Goal: Task Accomplishment & Management: Use online tool/utility

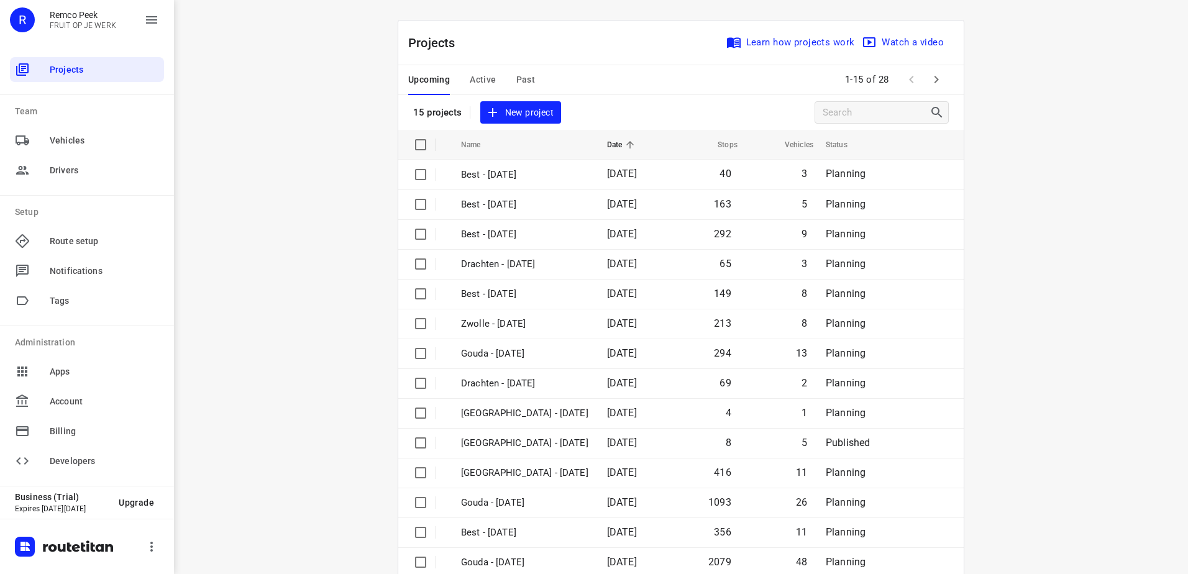
click at [478, 81] on span "Active" at bounding box center [483, 80] width 26 height 16
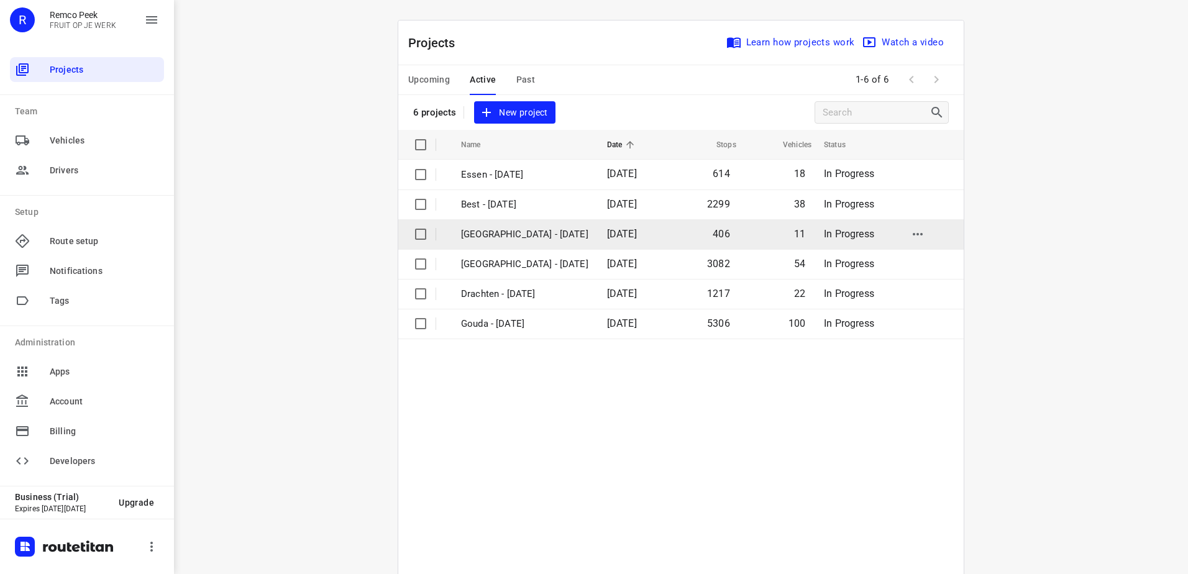
click at [492, 228] on p "[GEOGRAPHIC_DATA] - [DATE]" at bounding box center [524, 234] width 127 height 14
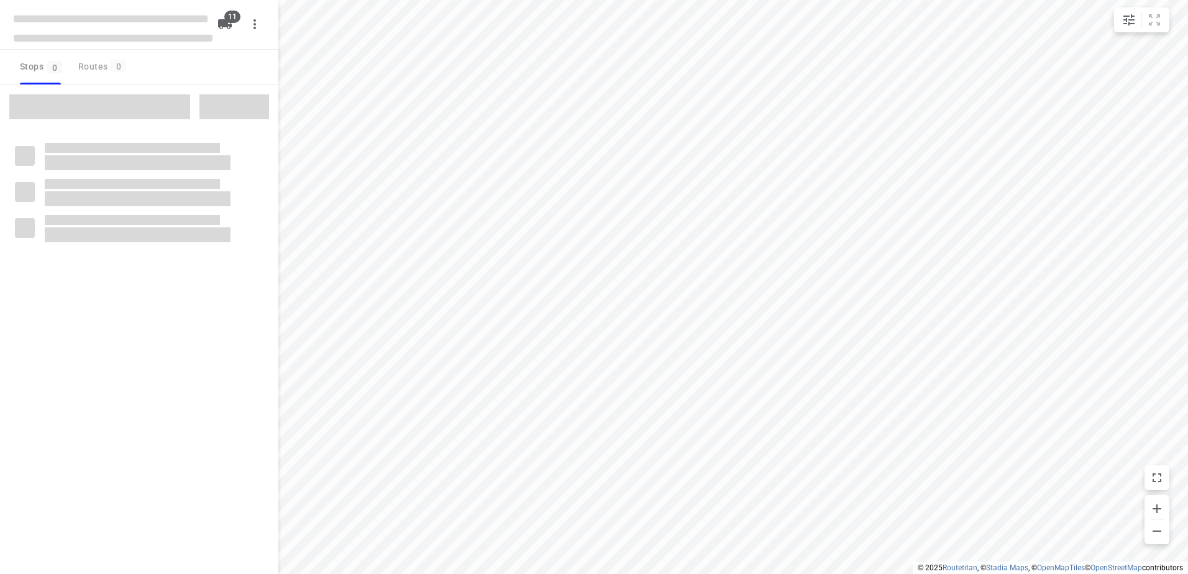
checkbox input "true"
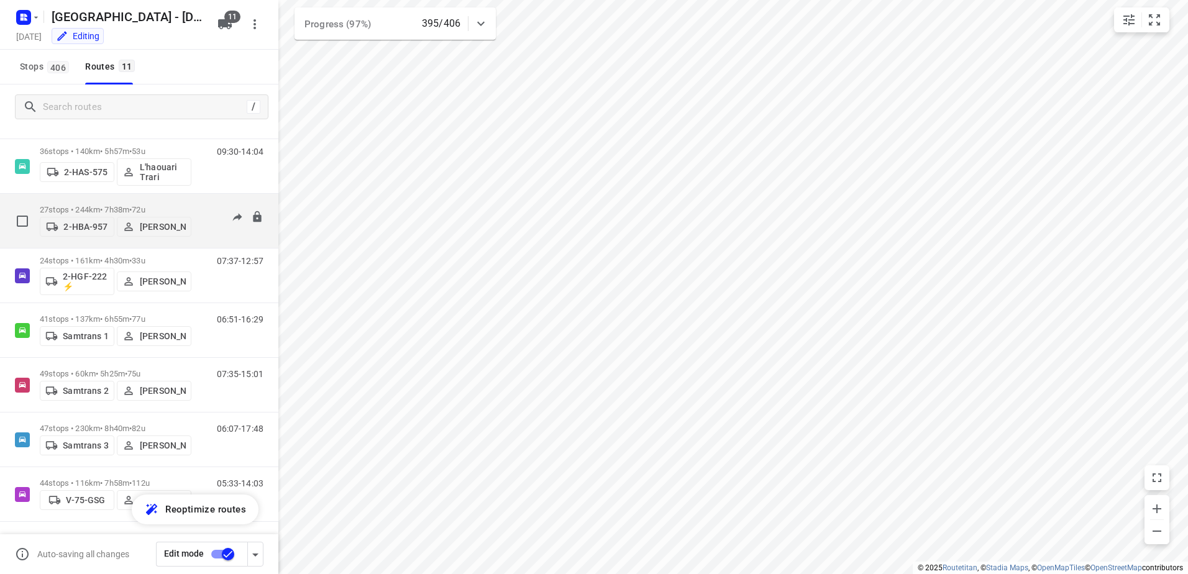
scroll to position [175, 0]
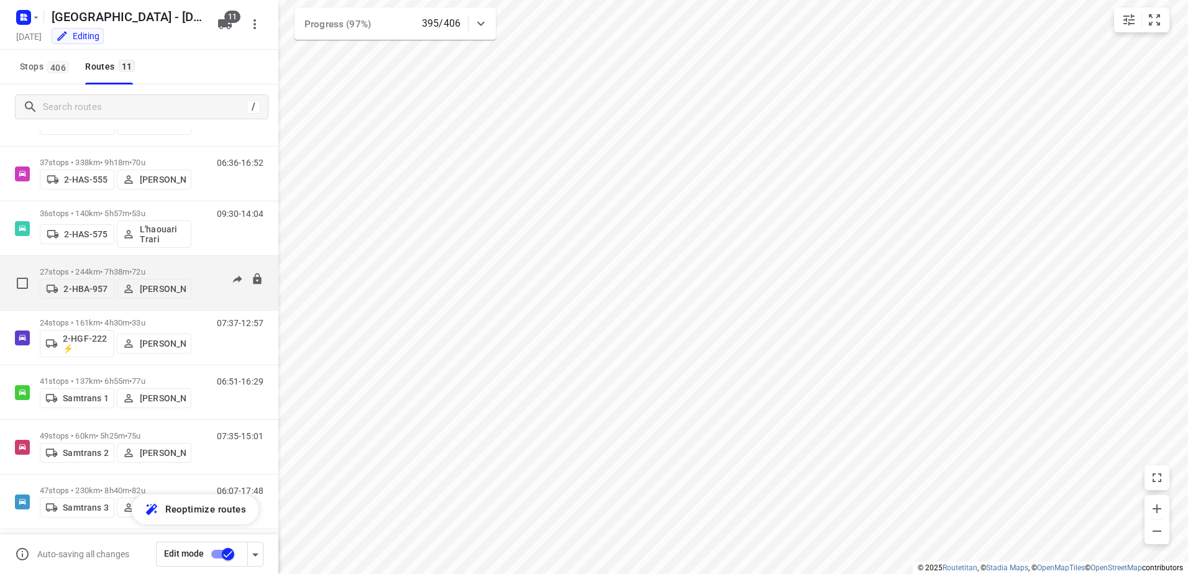
click at [85, 269] on p "27 stops • 244km • 7h38m • 72u" at bounding box center [116, 271] width 152 height 9
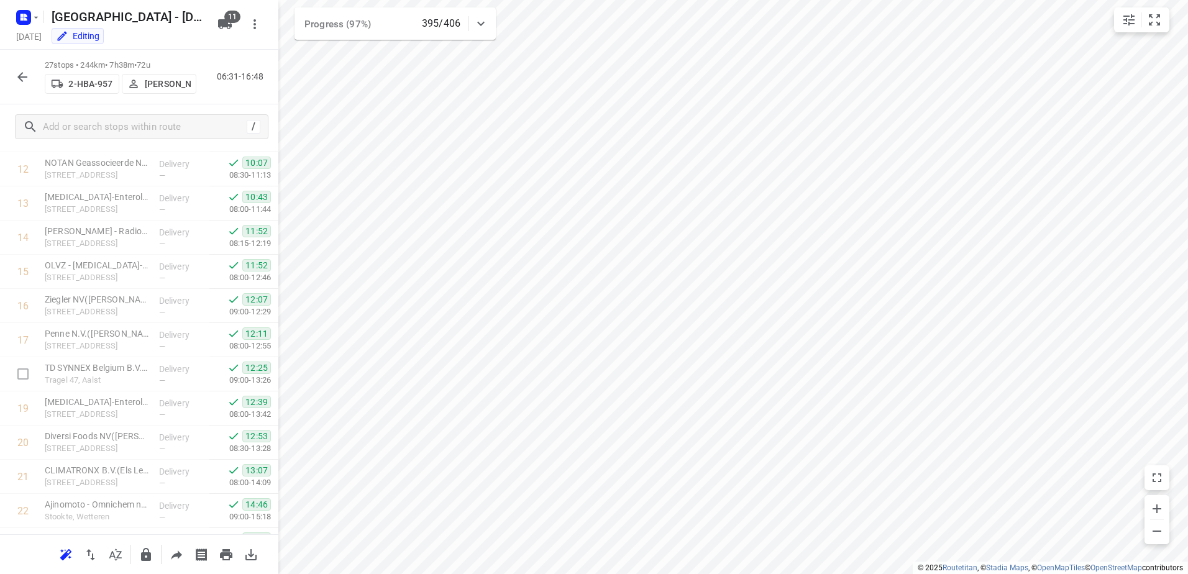
scroll to position [634, 0]
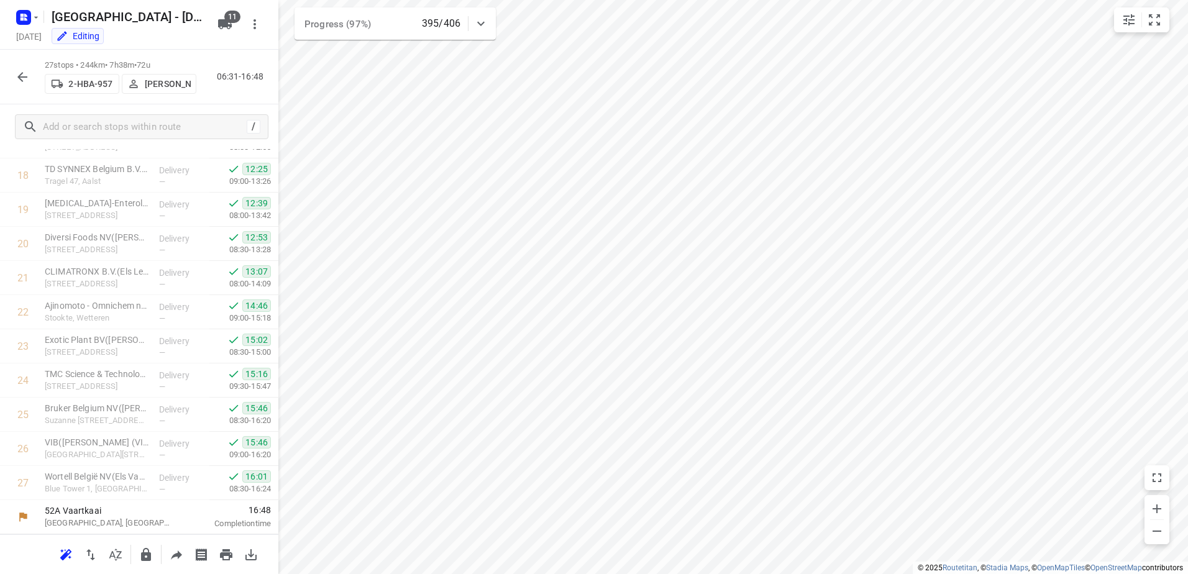
click at [19, 80] on icon "button" at bounding box center [22, 77] width 15 height 15
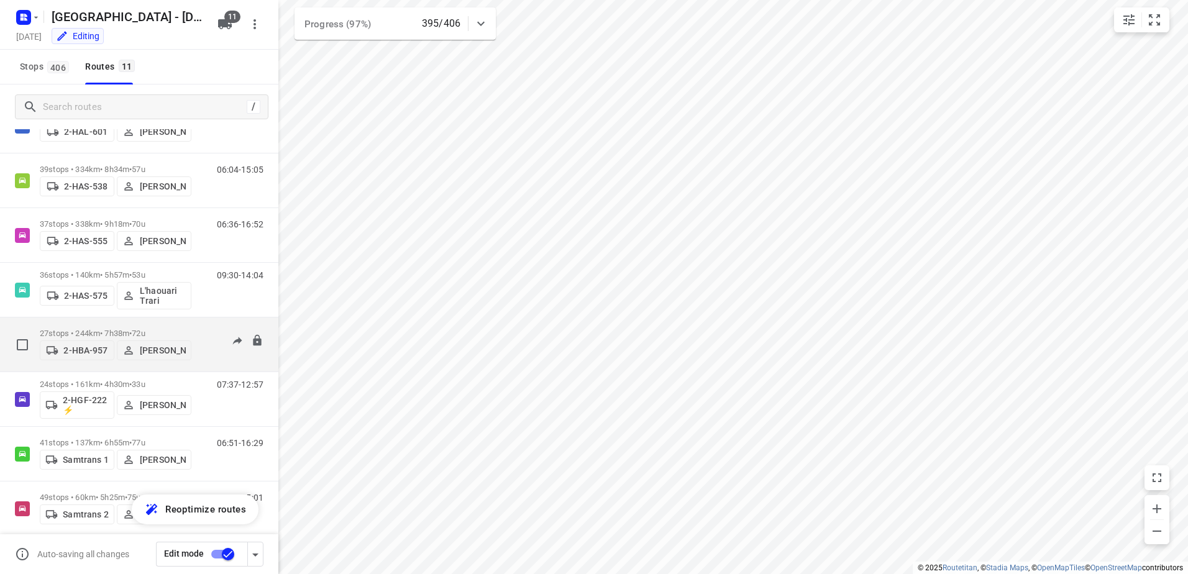
scroll to position [112, 0]
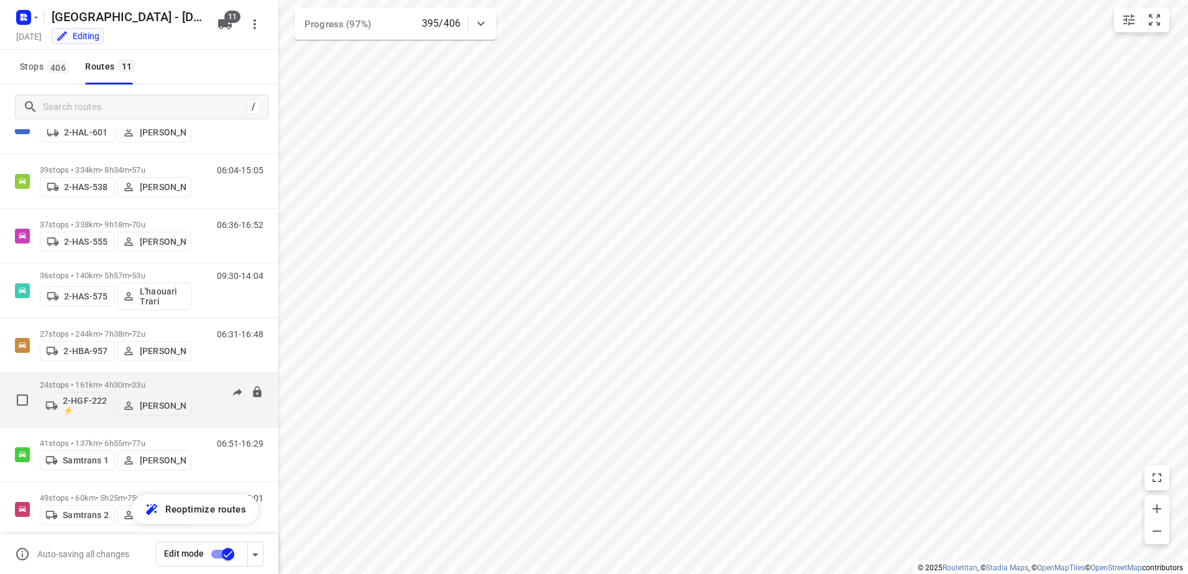
click at [77, 387] on p "24 stops • 161km • 4h30m • 33u" at bounding box center [116, 384] width 152 height 9
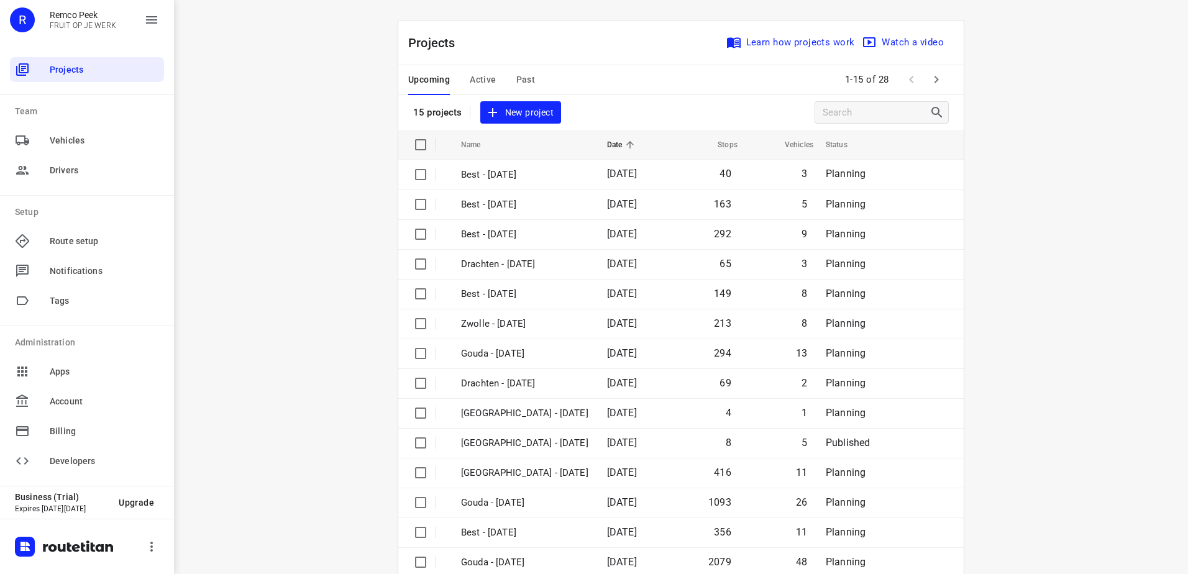
click at [935, 77] on icon "button" at bounding box center [937, 79] width 4 height 7
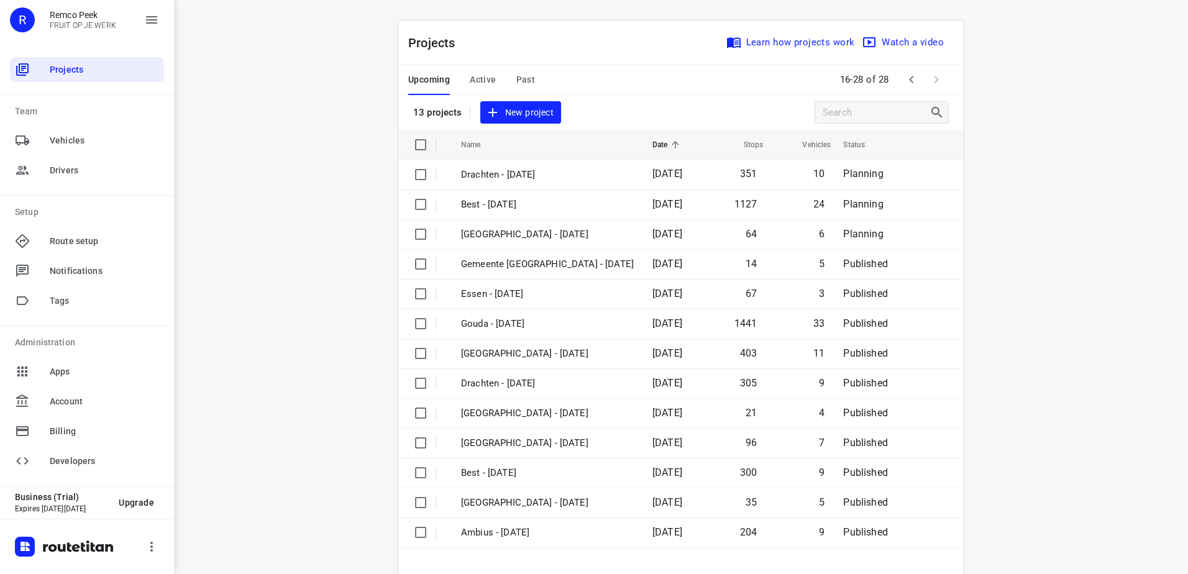
click at [481, 78] on span "Active" at bounding box center [483, 80] width 26 height 16
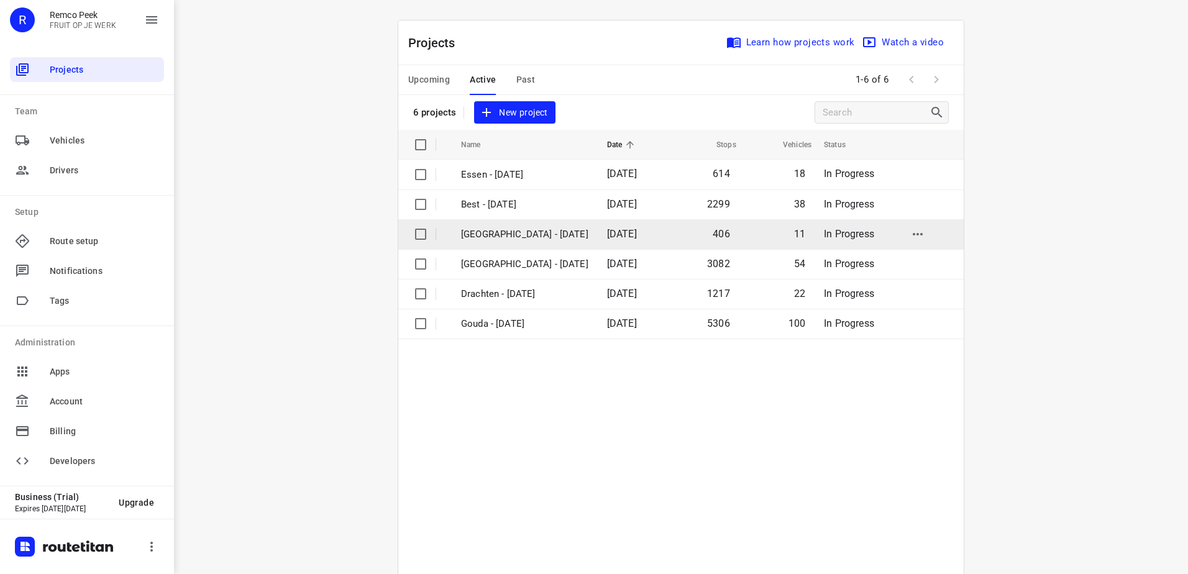
click at [511, 240] on p "[GEOGRAPHIC_DATA] - [DATE]" at bounding box center [524, 234] width 127 height 14
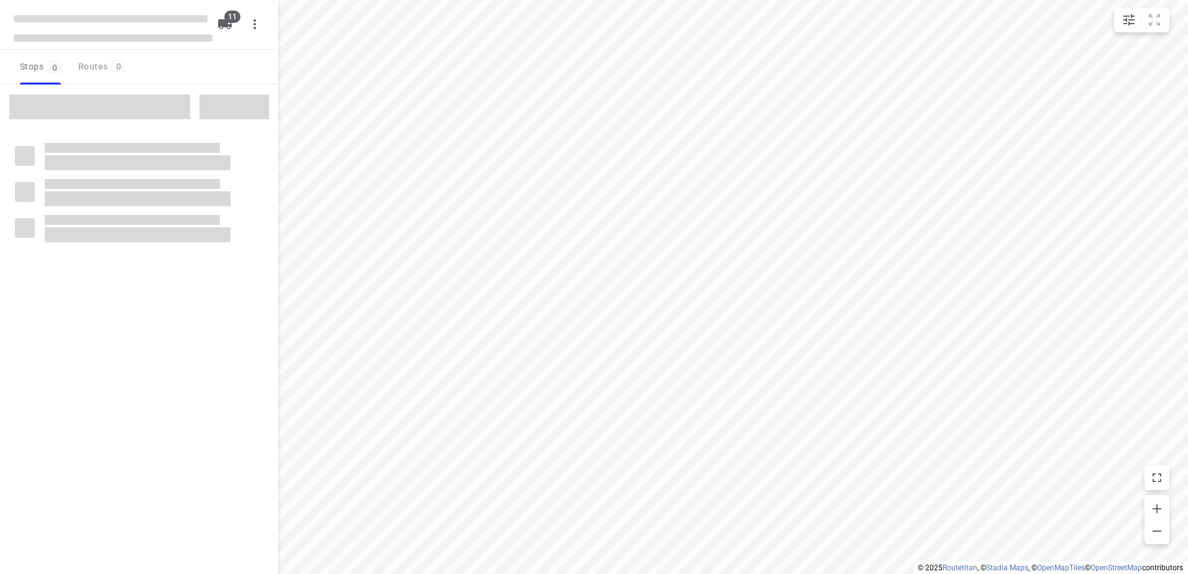
checkbox input "true"
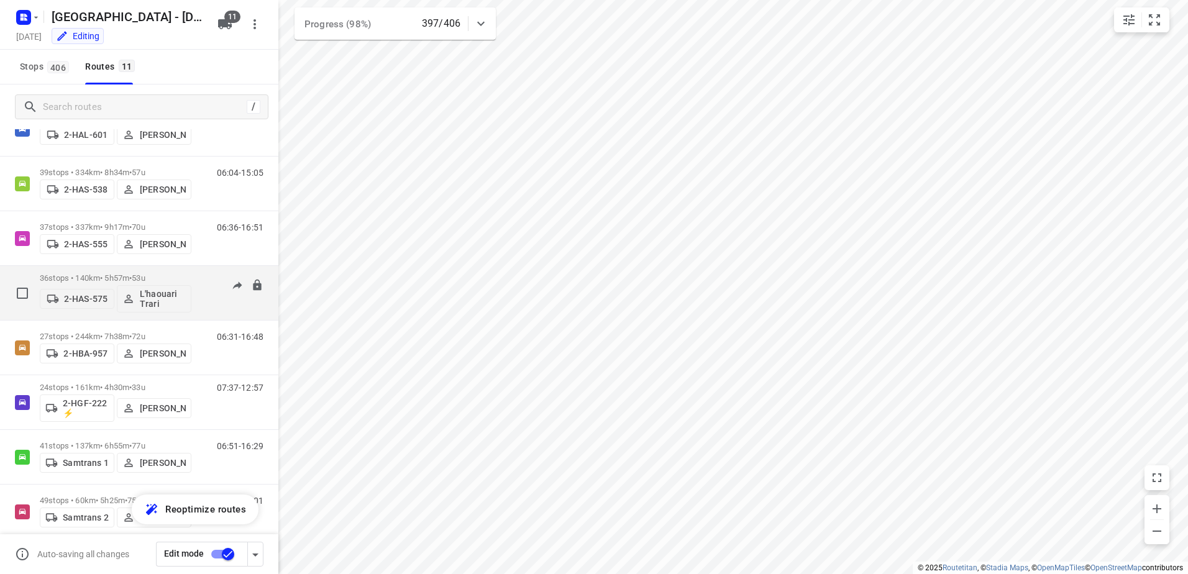
scroll to position [237, 0]
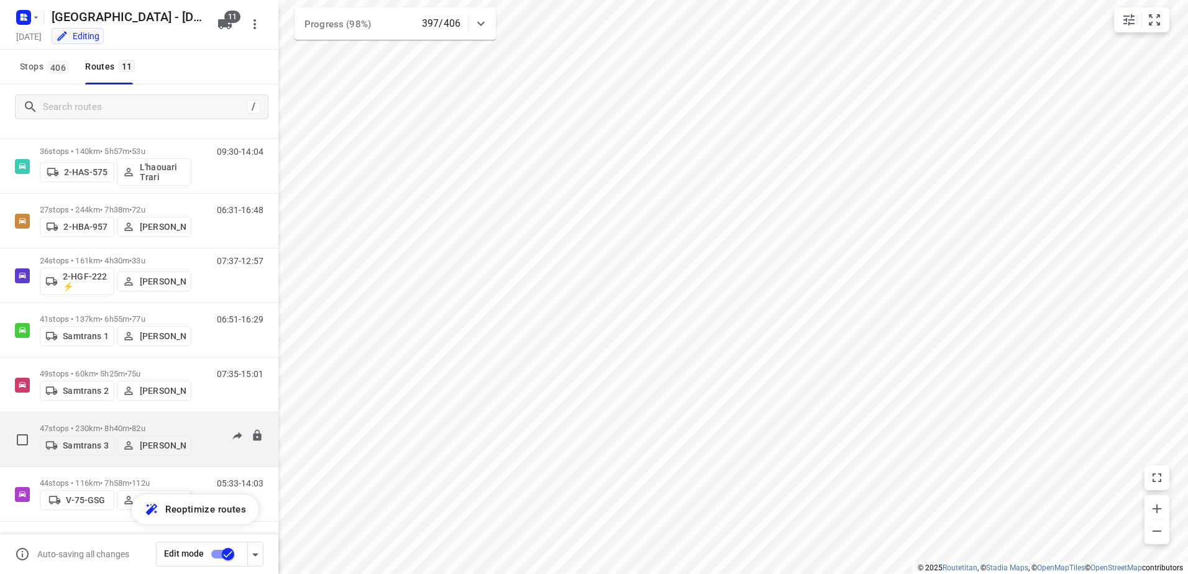
click at [96, 424] on p "47 stops • 230km • 8h40m • 82u" at bounding box center [116, 428] width 152 height 9
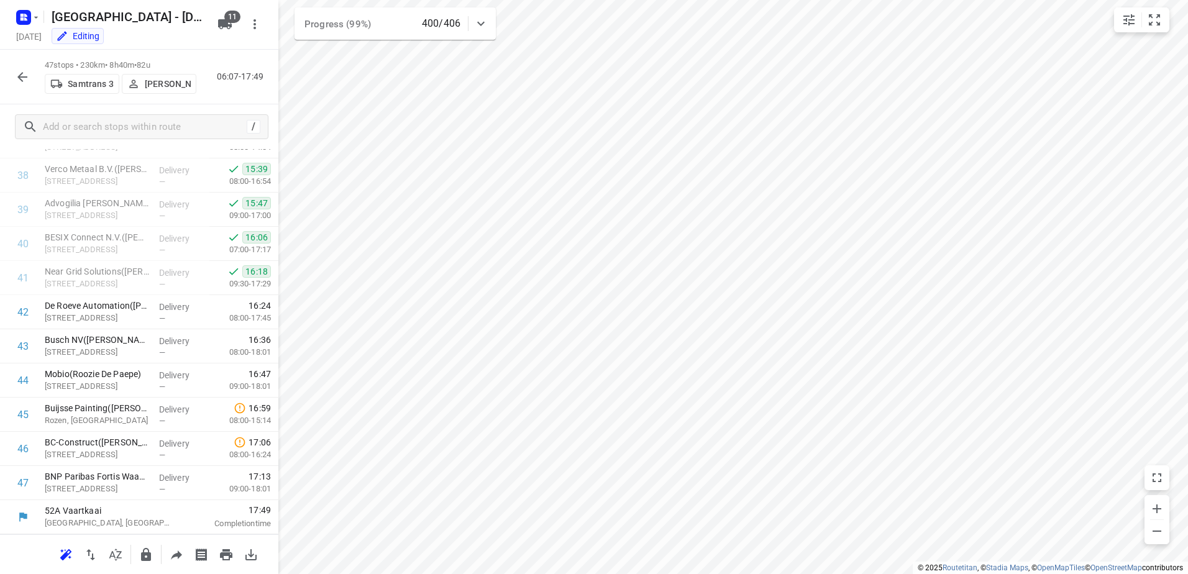
scroll to position [1007, 0]
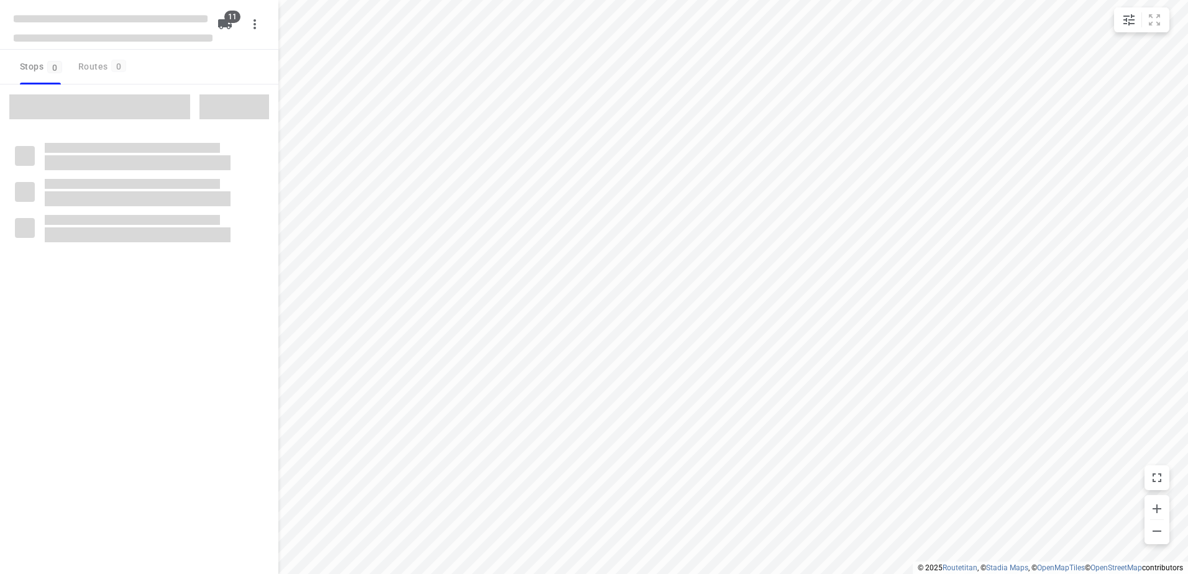
checkbox input "true"
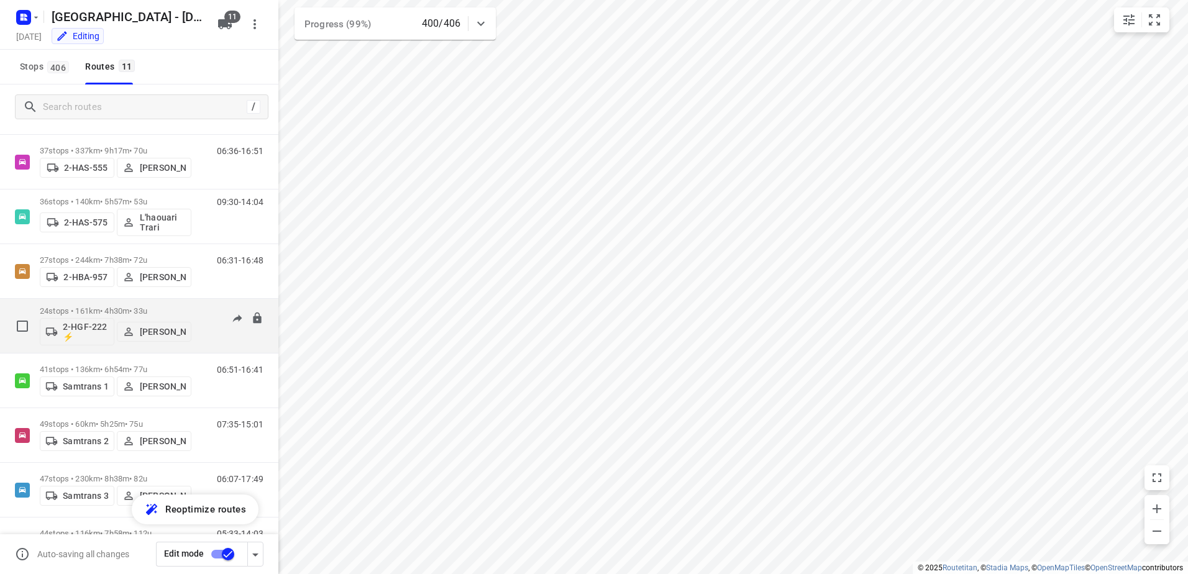
scroll to position [237, 0]
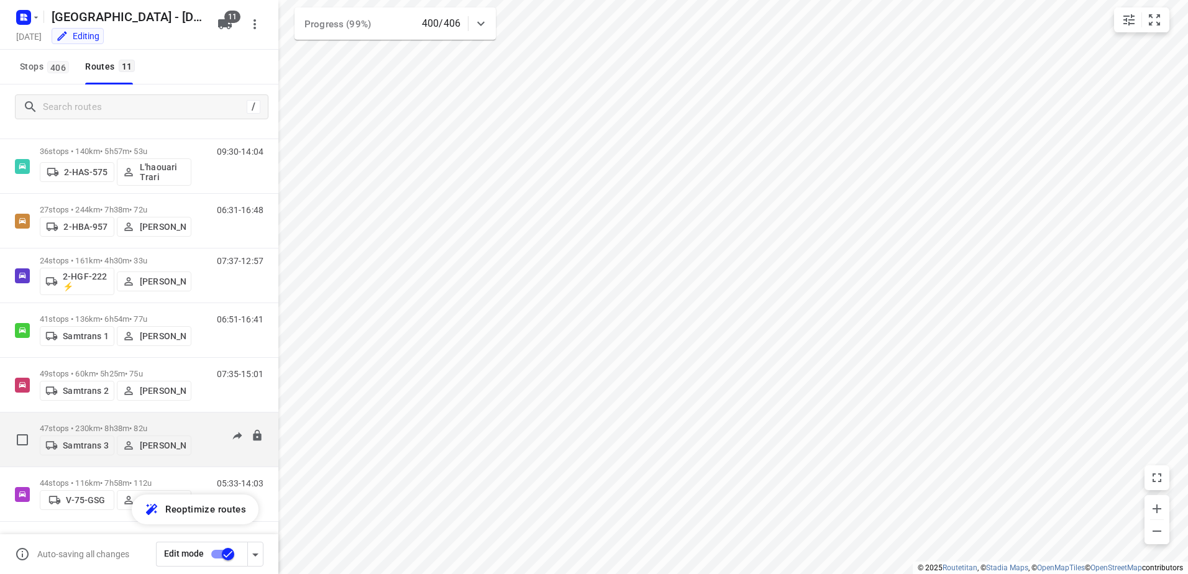
click at [77, 426] on p "47 stops • 230km • 8h38m • 82u" at bounding box center [116, 428] width 152 height 9
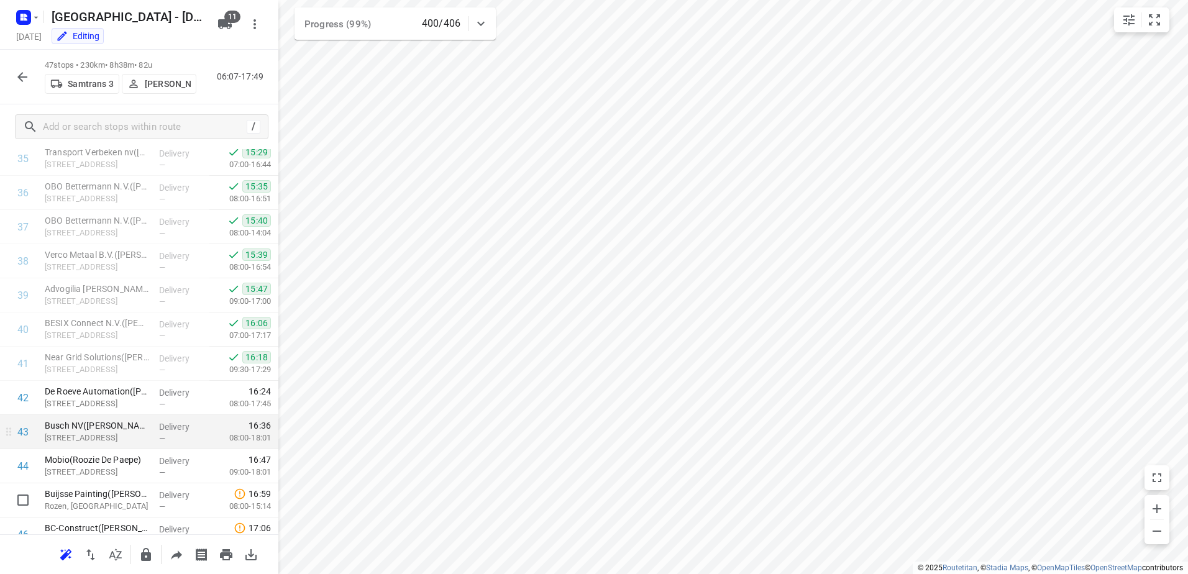
scroll to position [1317, 0]
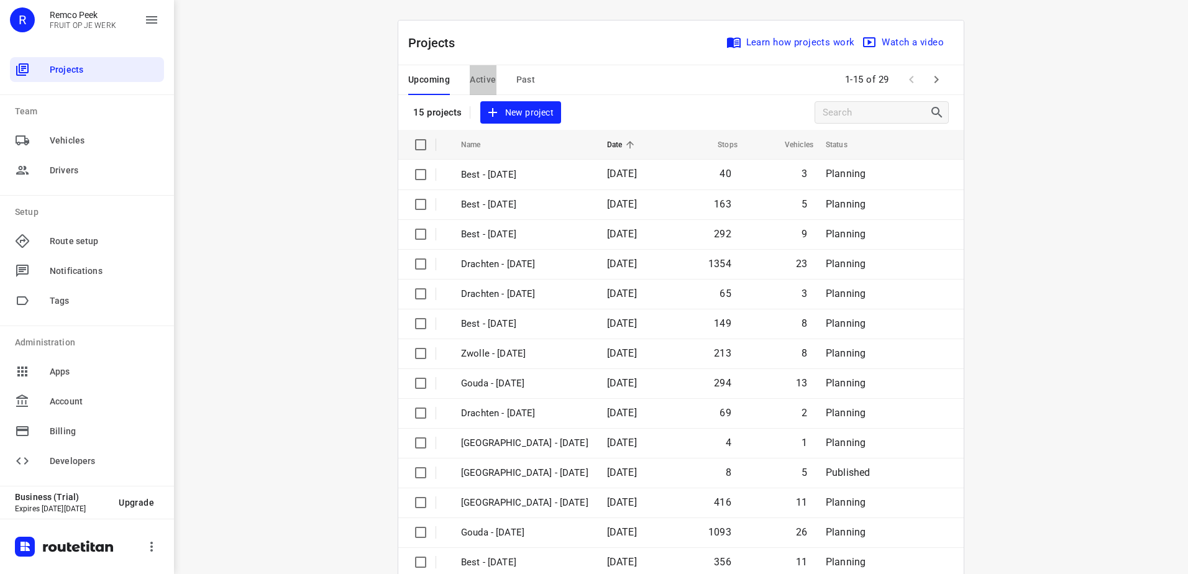
click at [472, 75] on span "Active" at bounding box center [483, 80] width 26 height 16
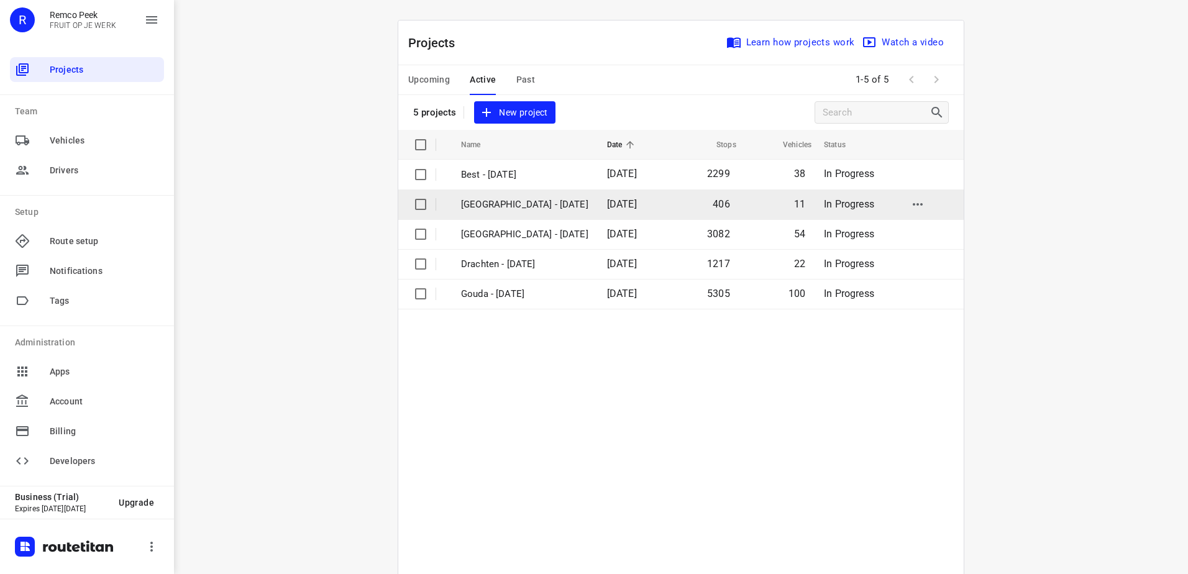
click at [499, 206] on p "[GEOGRAPHIC_DATA] - [DATE]" at bounding box center [524, 205] width 127 height 14
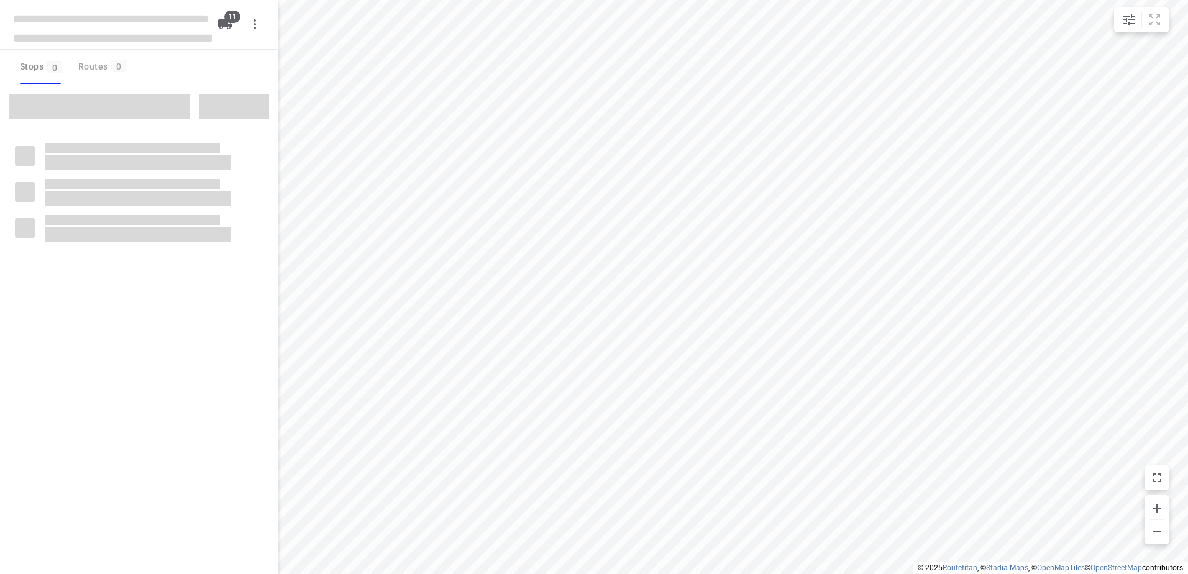
checkbox input "true"
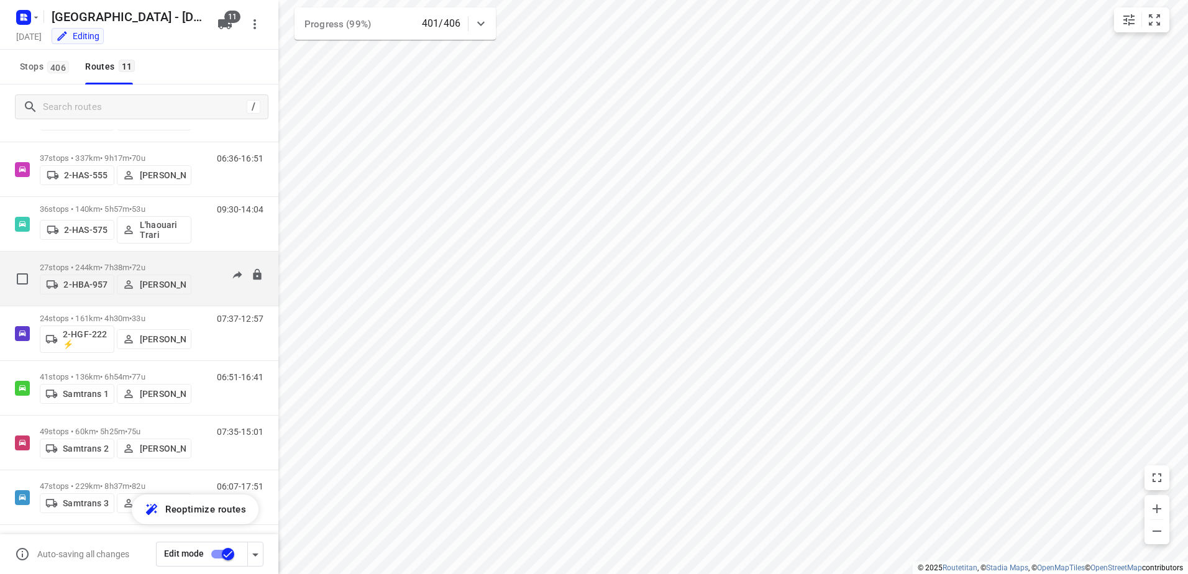
scroll to position [186, 0]
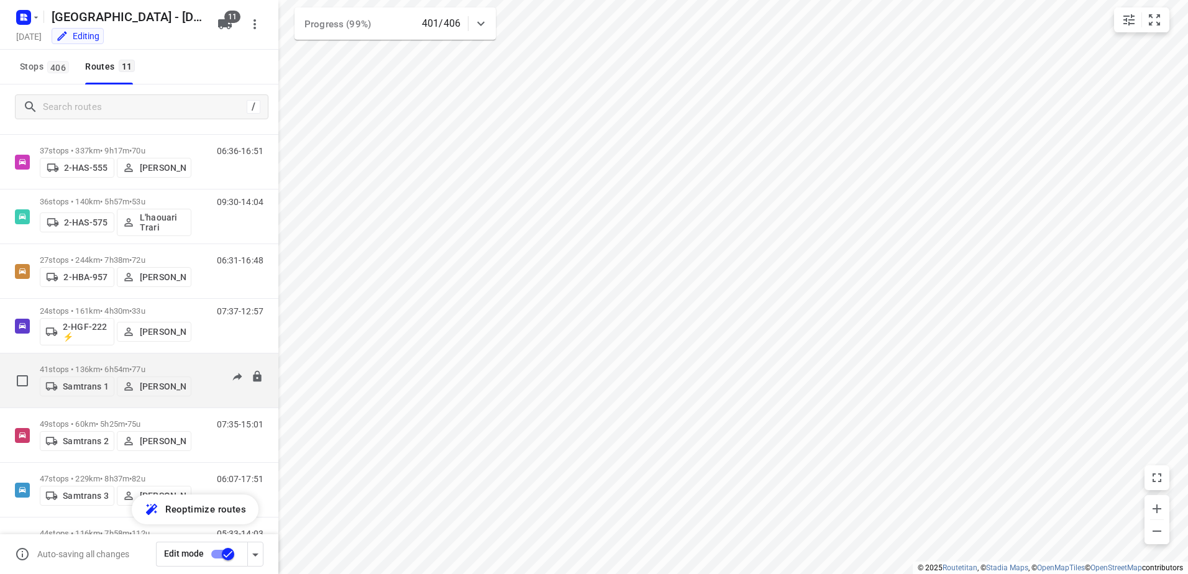
click at [77, 366] on p "41 stops • 136km • 6h54m • 77u" at bounding box center [116, 369] width 152 height 9
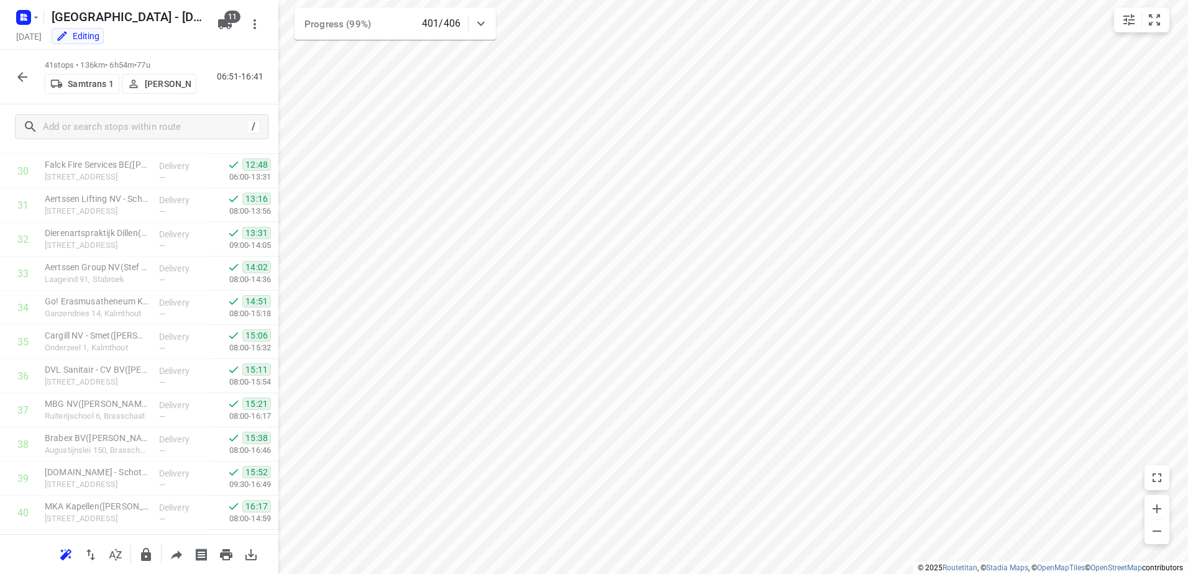
scroll to position [1112, 0]
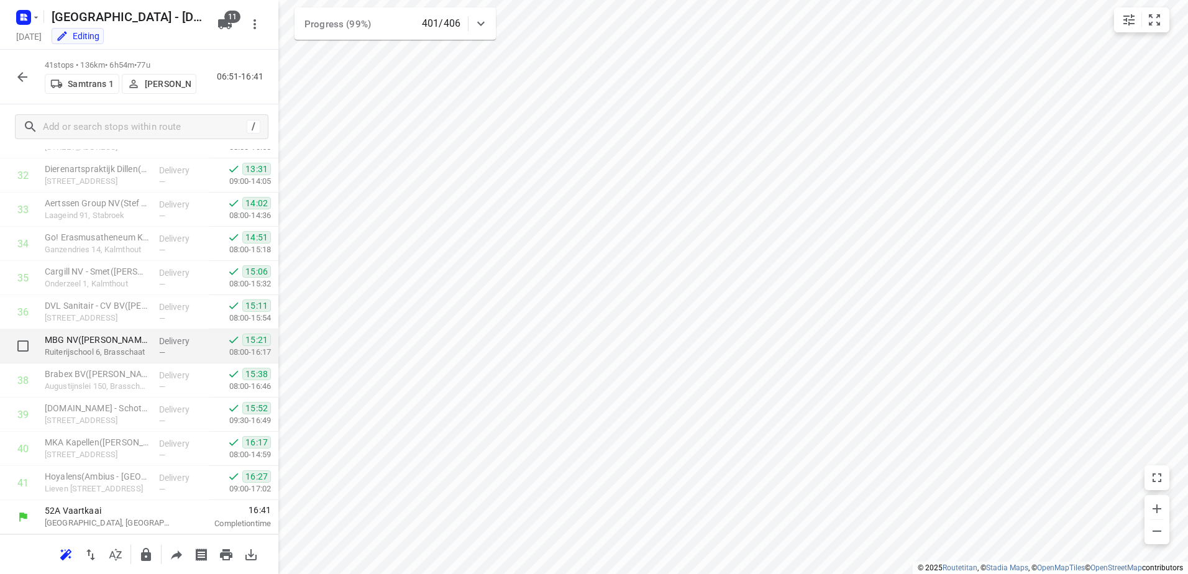
click at [126, 339] on p "MBG NV(Anneke Peeters)" at bounding box center [97, 340] width 104 height 12
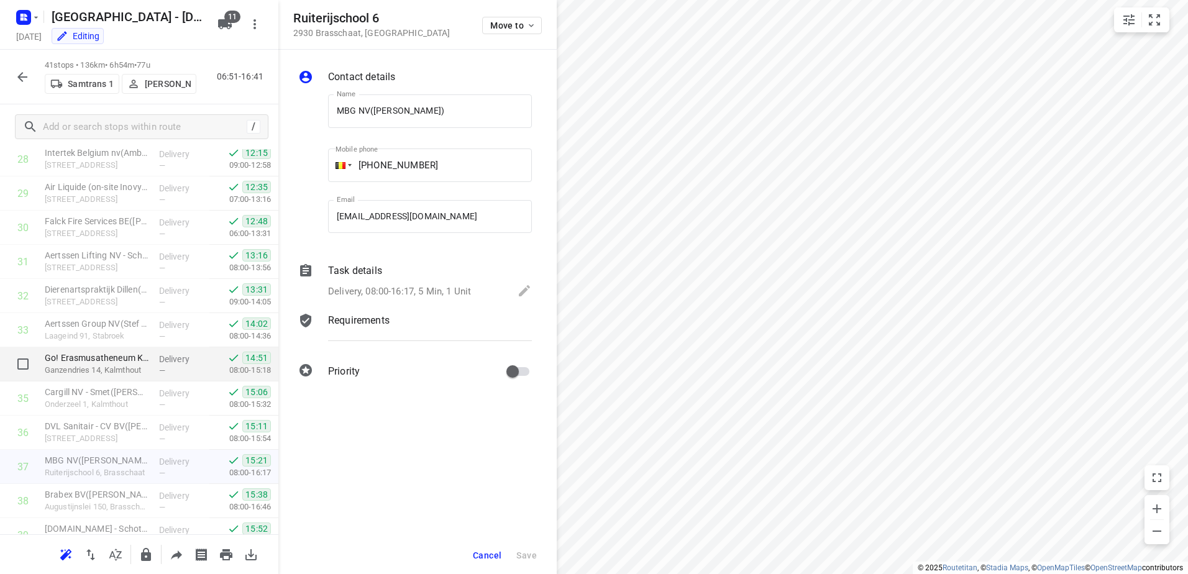
scroll to position [988, 0]
